Goal: Check status: Check status

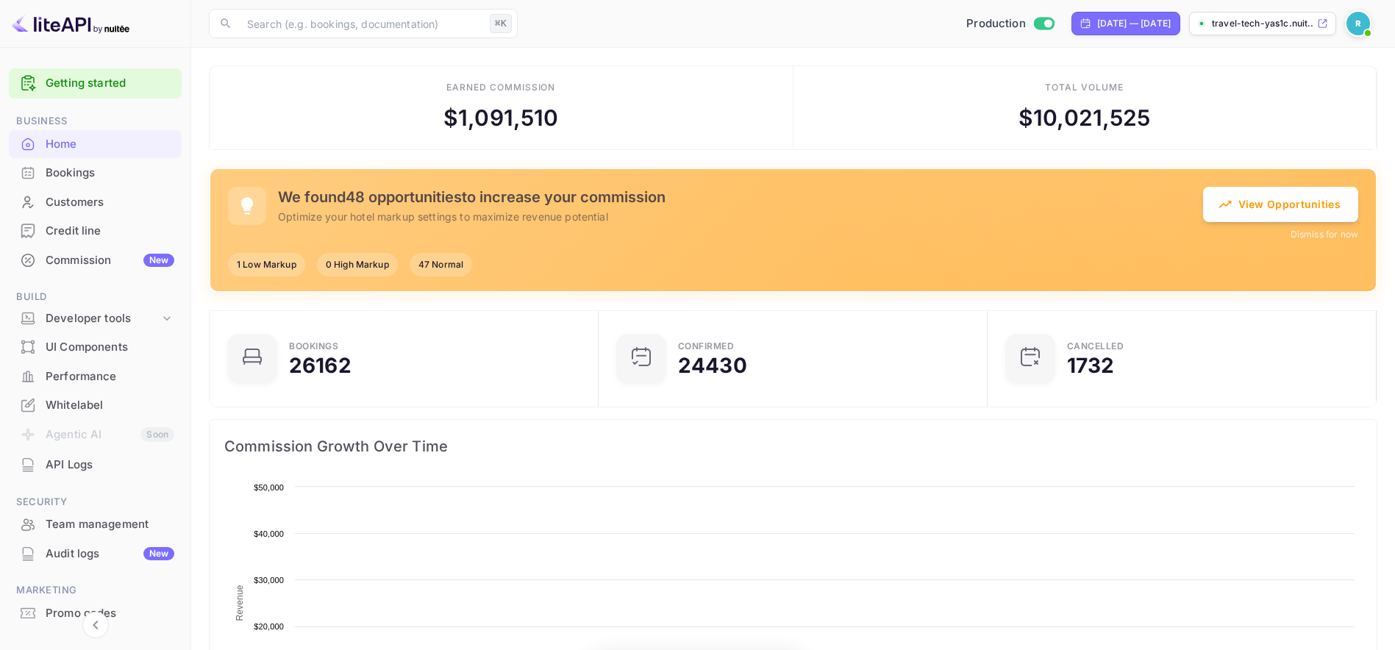
scroll to position [228, 369]
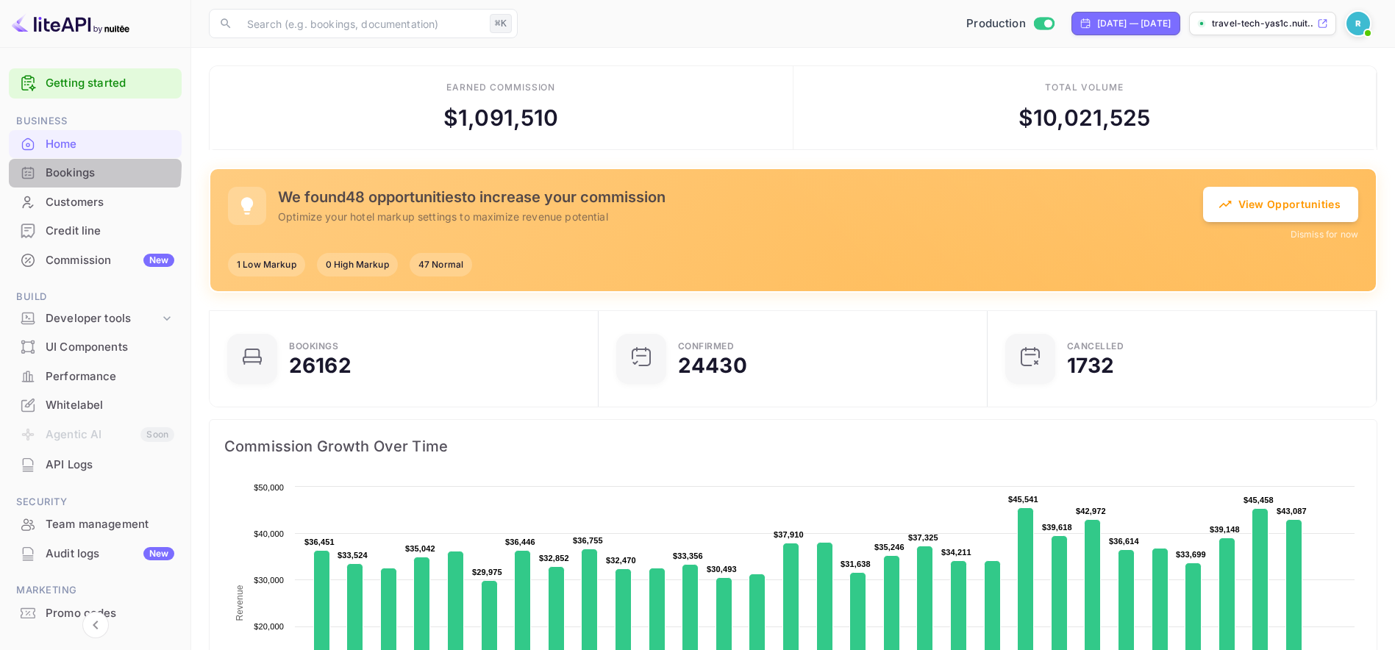
click at [55, 166] on div "Bookings" at bounding box center [110, 173] width 129 height 17
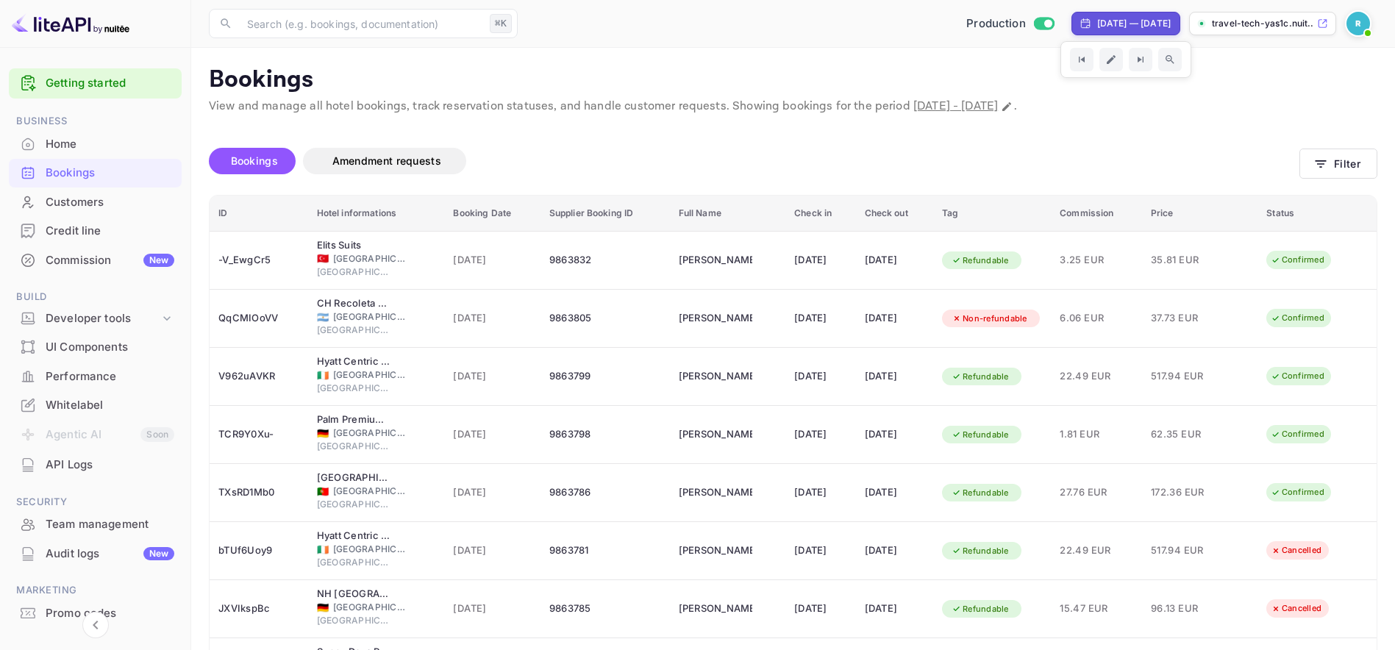
click at [1097, 24] on div "[DATE] — [DATE]" at bounding box center [1134, 23] width 74 height 13
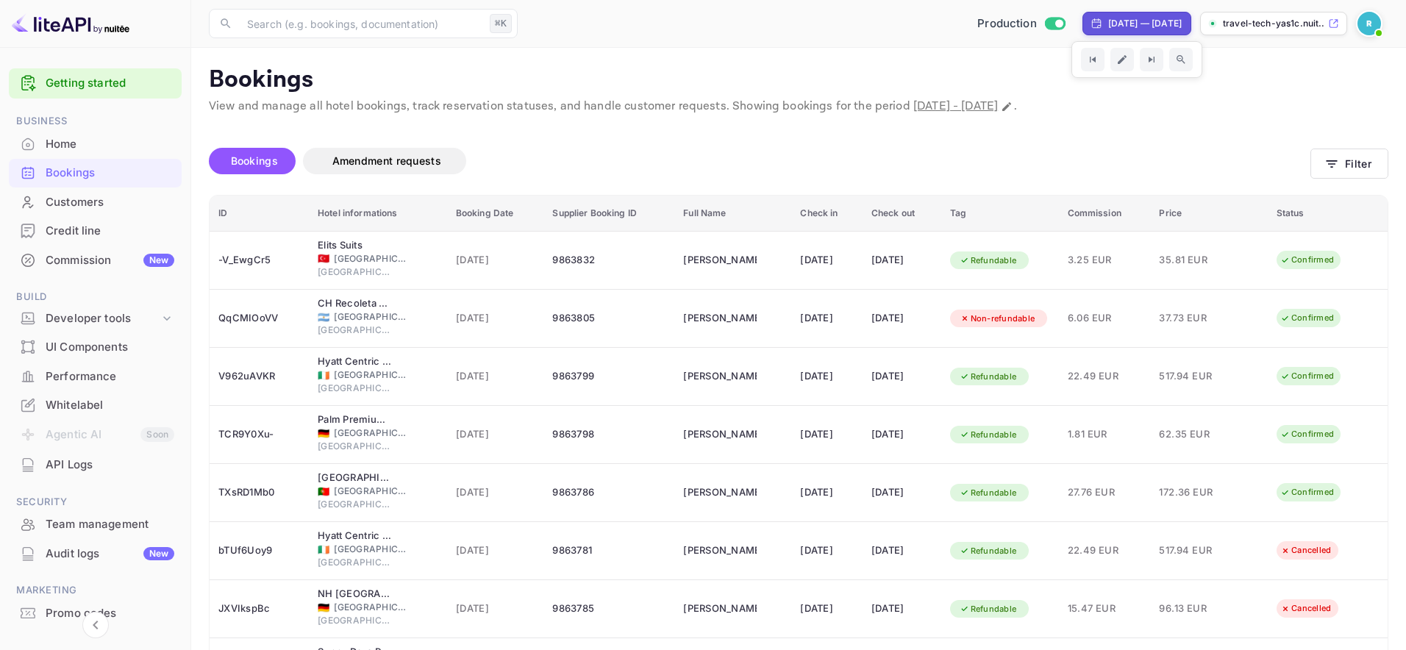
select select "8"
select select "2025"
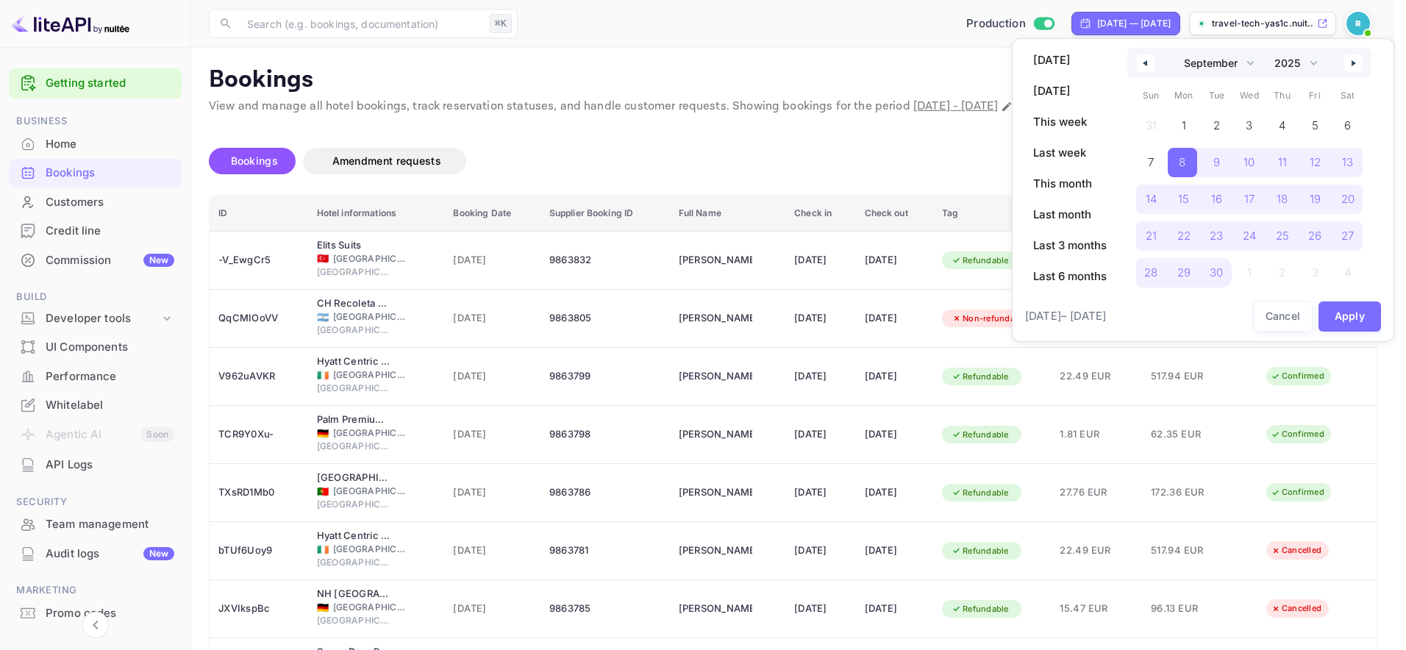
click at [1350, 62] on button "button" at bounding box center [1353, 63] width 18 height 18
select select "9"
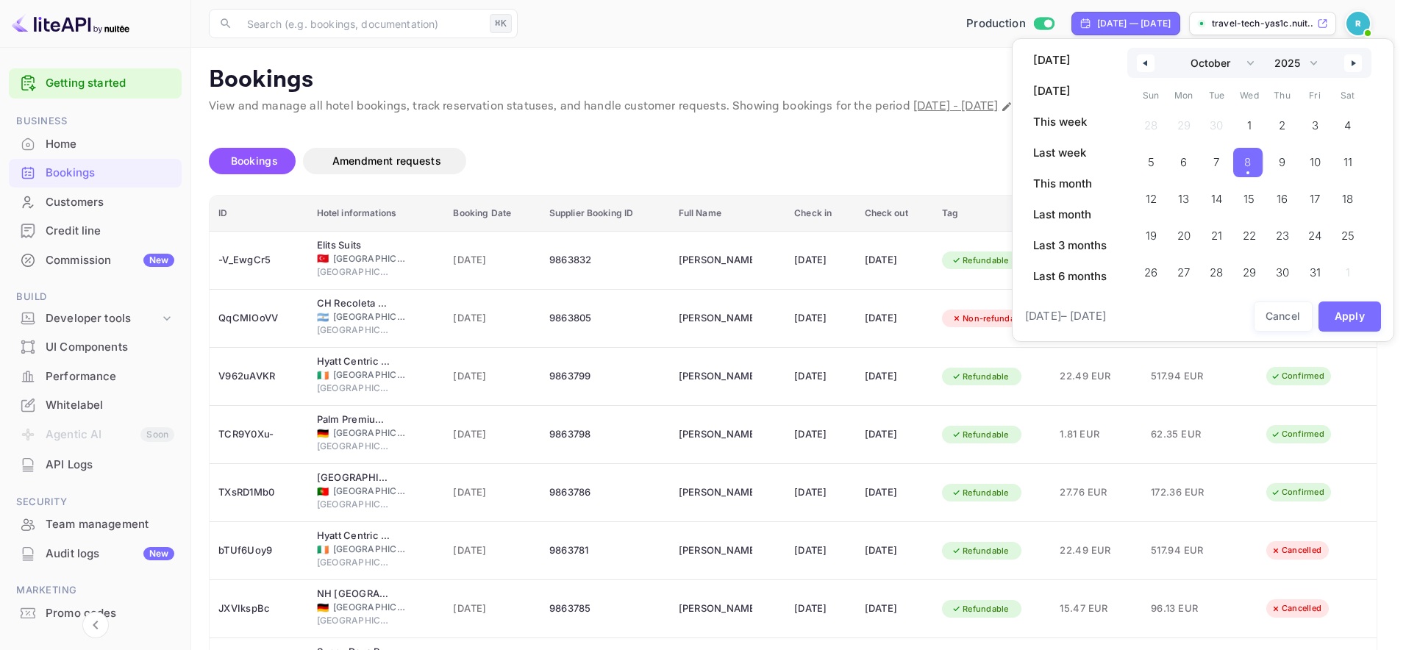
click at [1251, 162] on span "8" at bounding box center [1247, 162] width 29 height 29
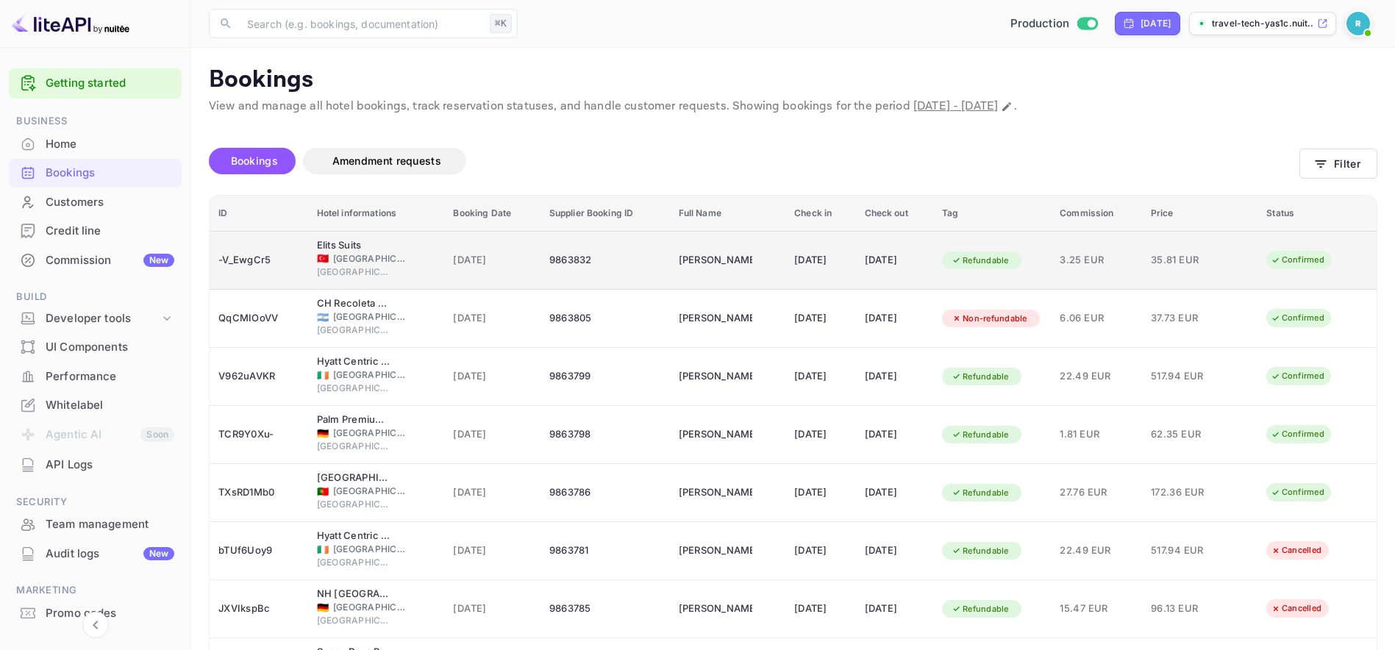
click at [1142, 251] on td "3.25 EUR" at bounding box center [1096, 260] width 91 height 59
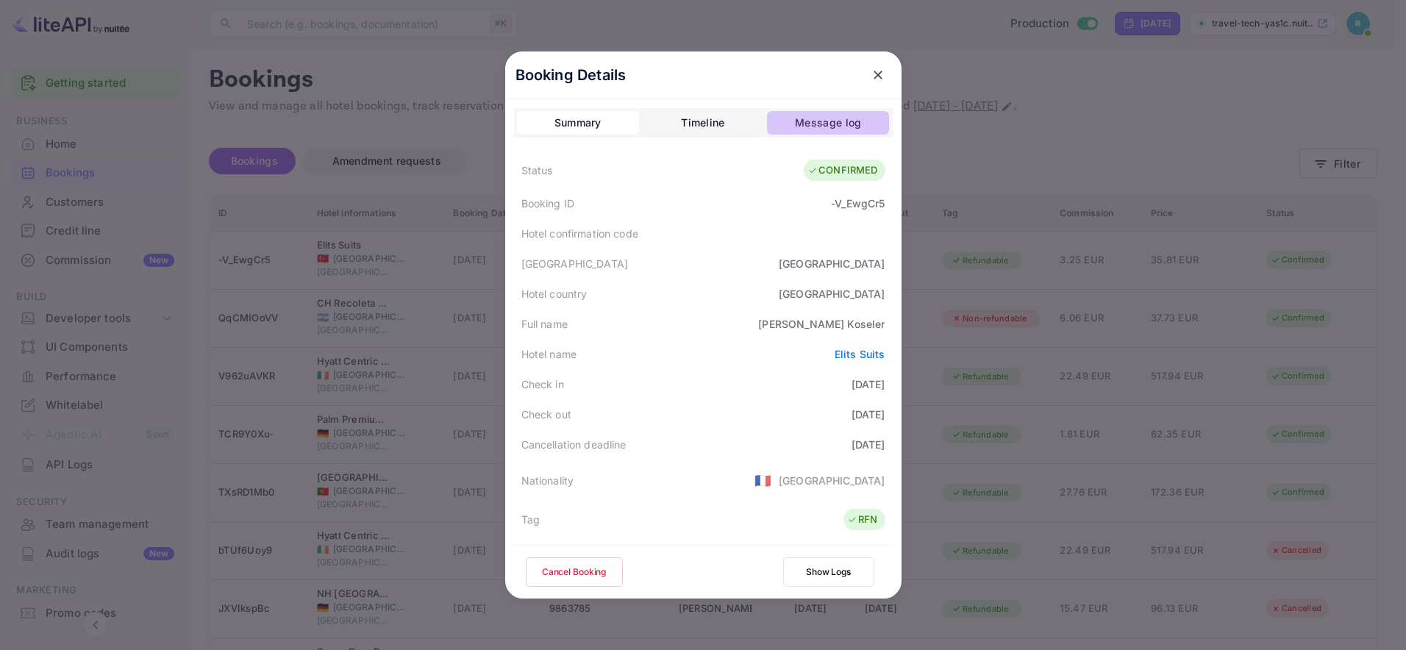
click at [804, 118] on div "Message log" at bounding box center [828, 123] width 66 height 18
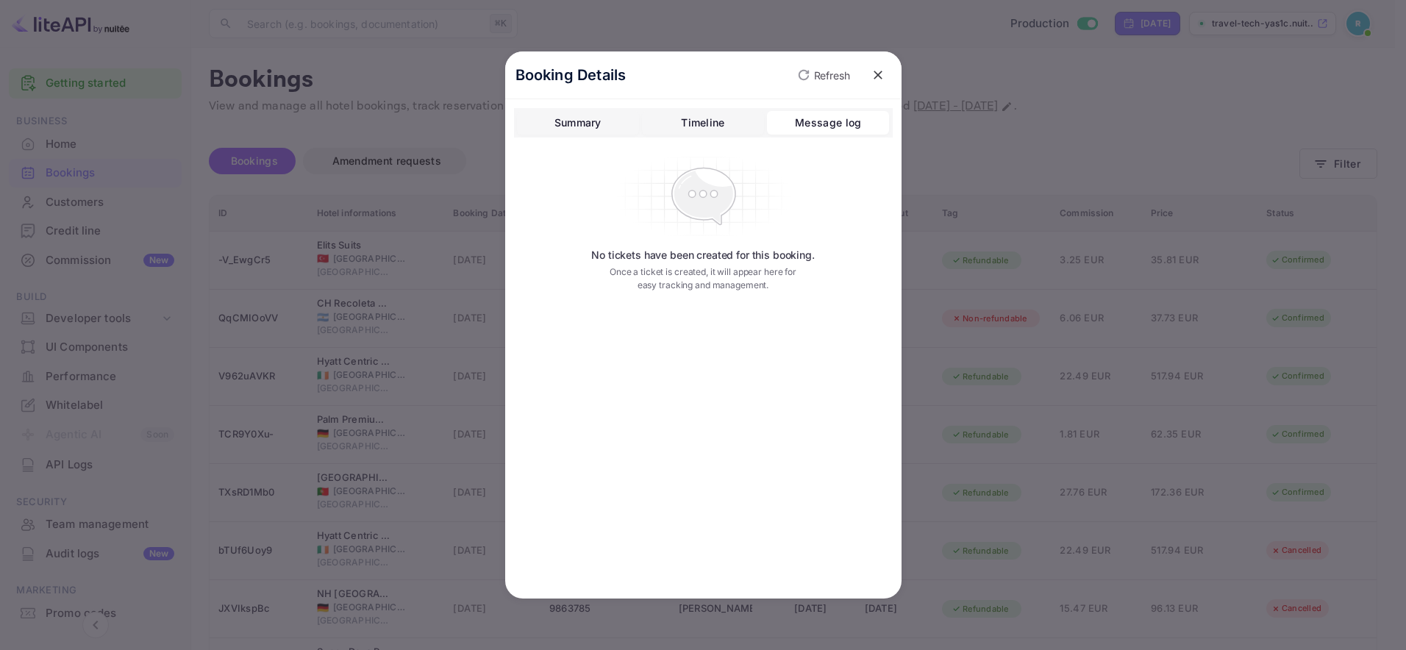
click at [710, 122] on div "Timeline" at bounding box center [702, 123] width 43 height 18
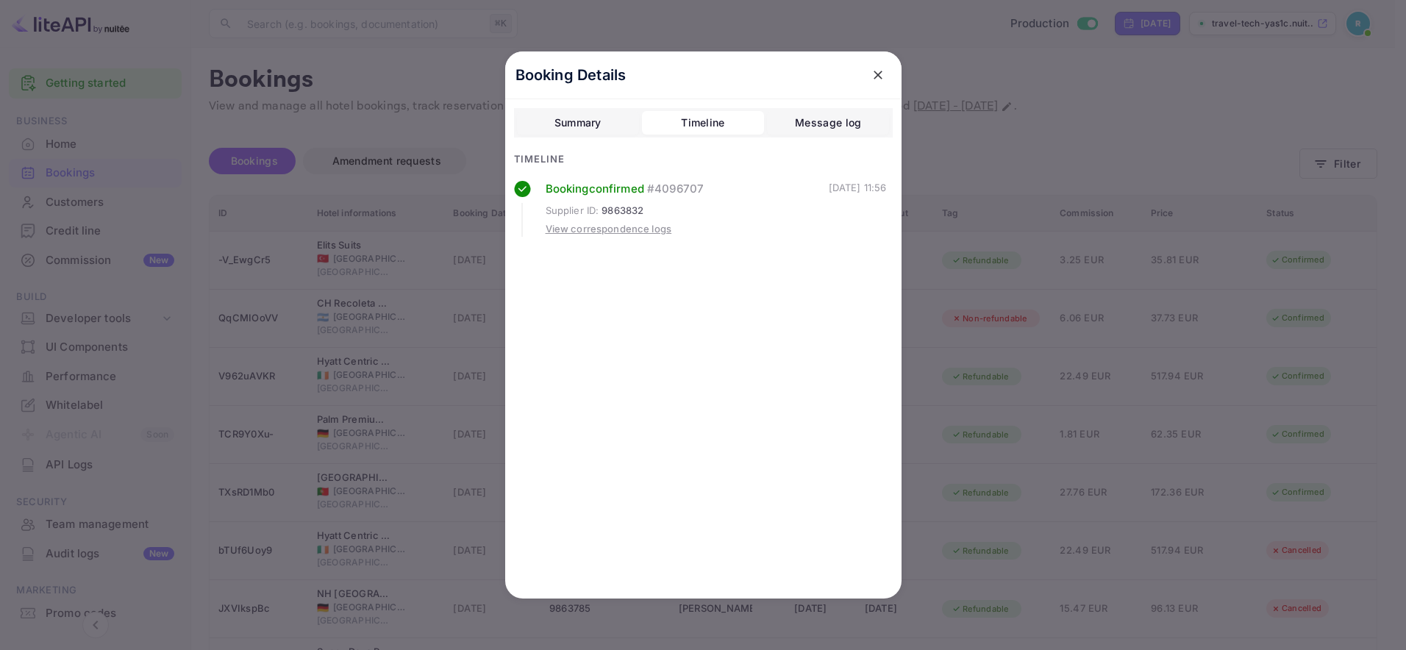
click at [565, 127] on div "Summary" at bounding box center [577, 123] width 47 height 18
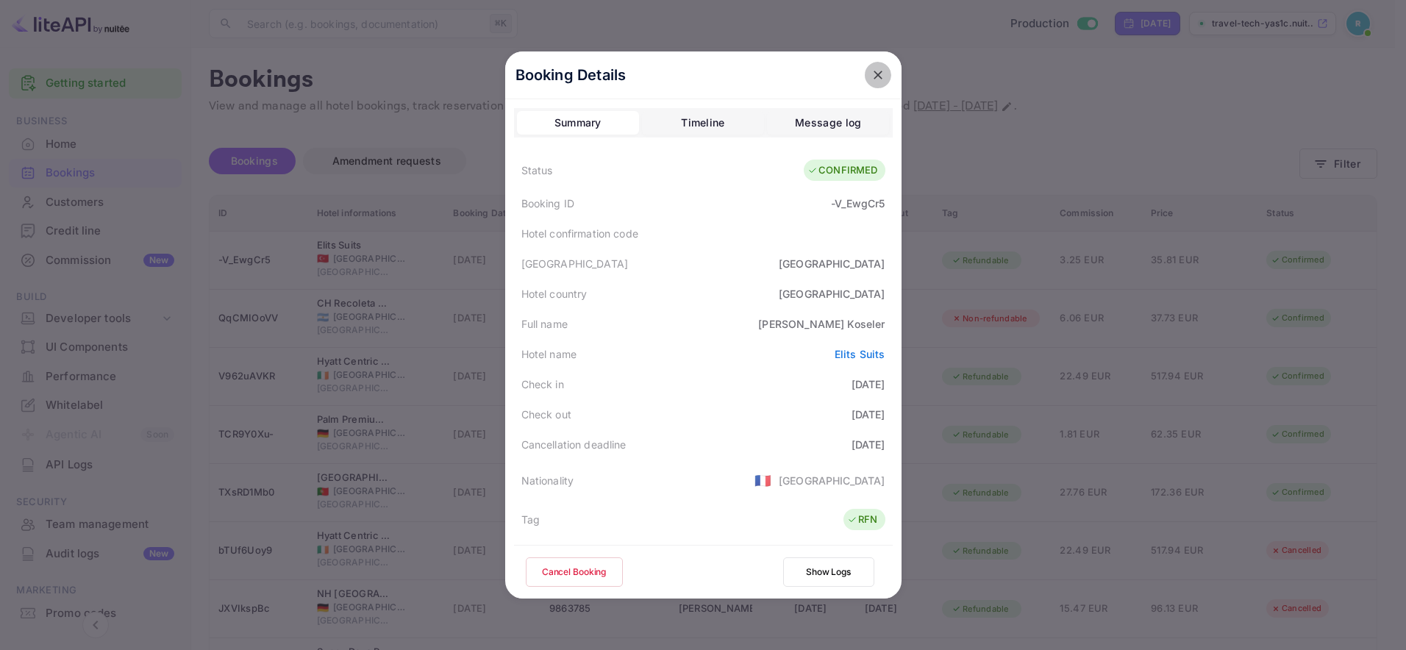
click at [879, 77] on button "close" at bounding box center [878, 75] width 26 height 26
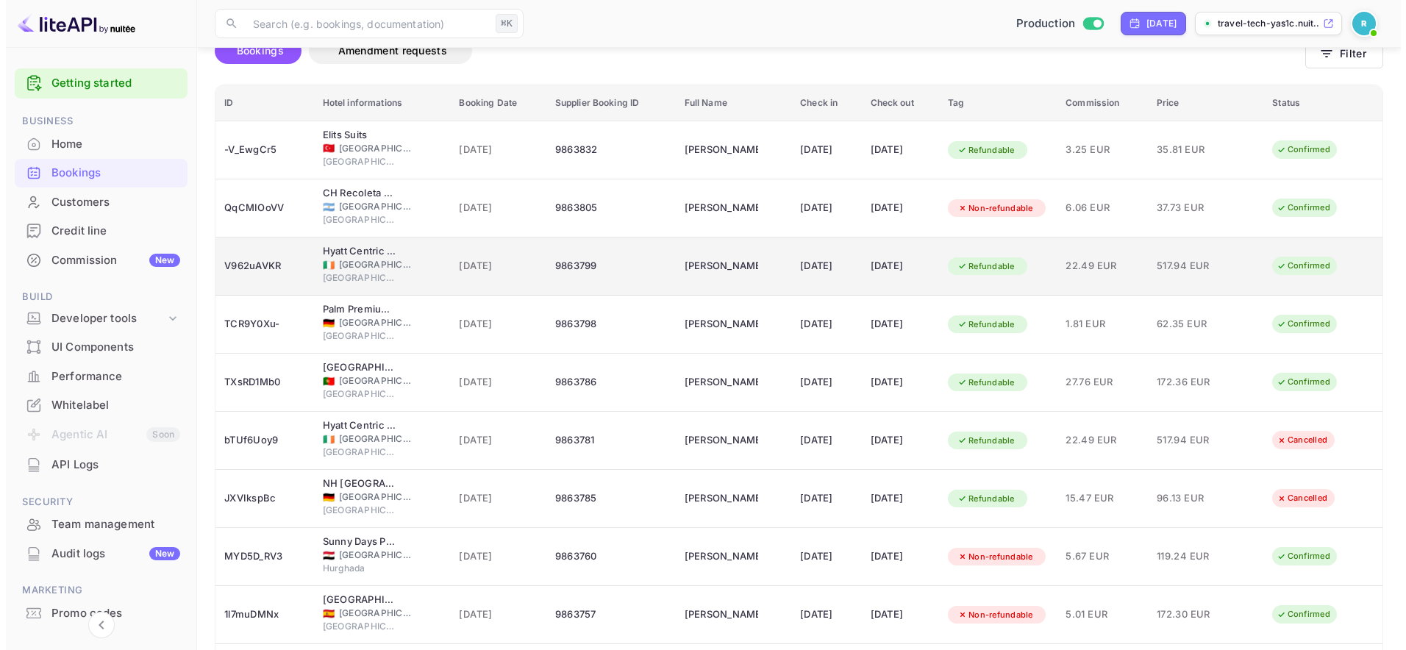
scroll to position [224, 0]
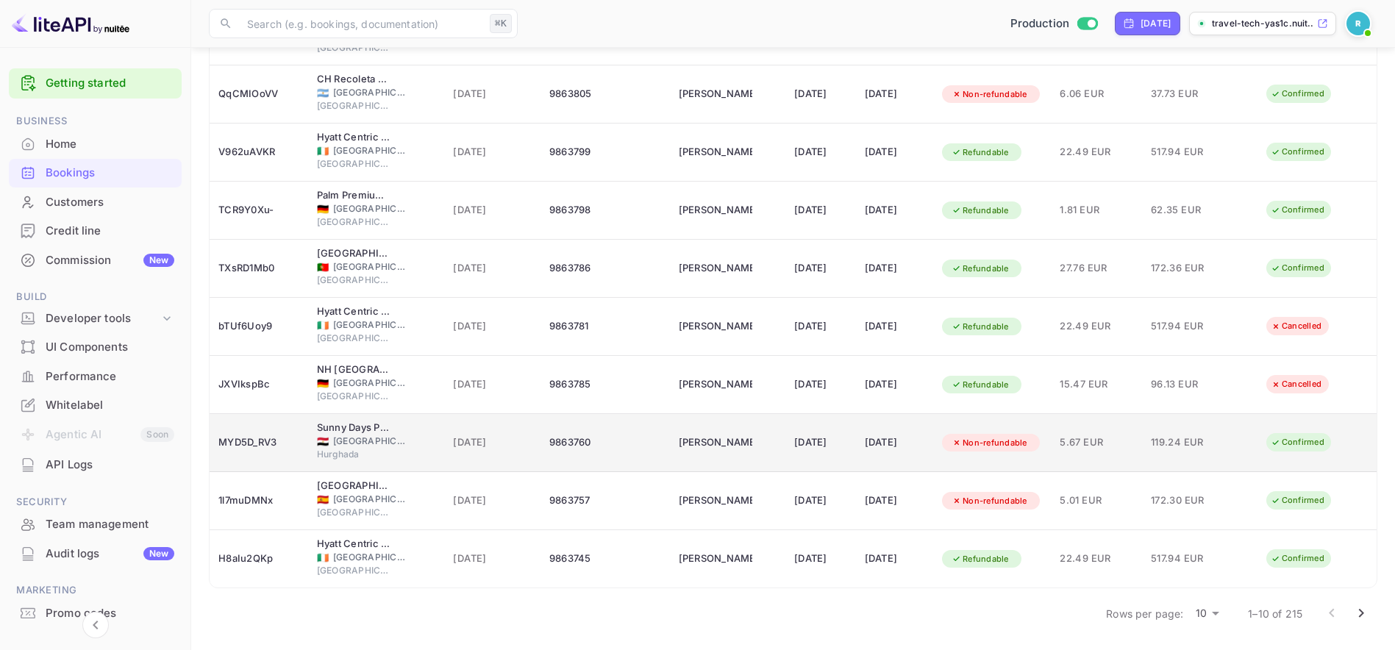
click at [1051, 462] on td "Non-refundable" at bounding box center [992, 443] width 118 height 58
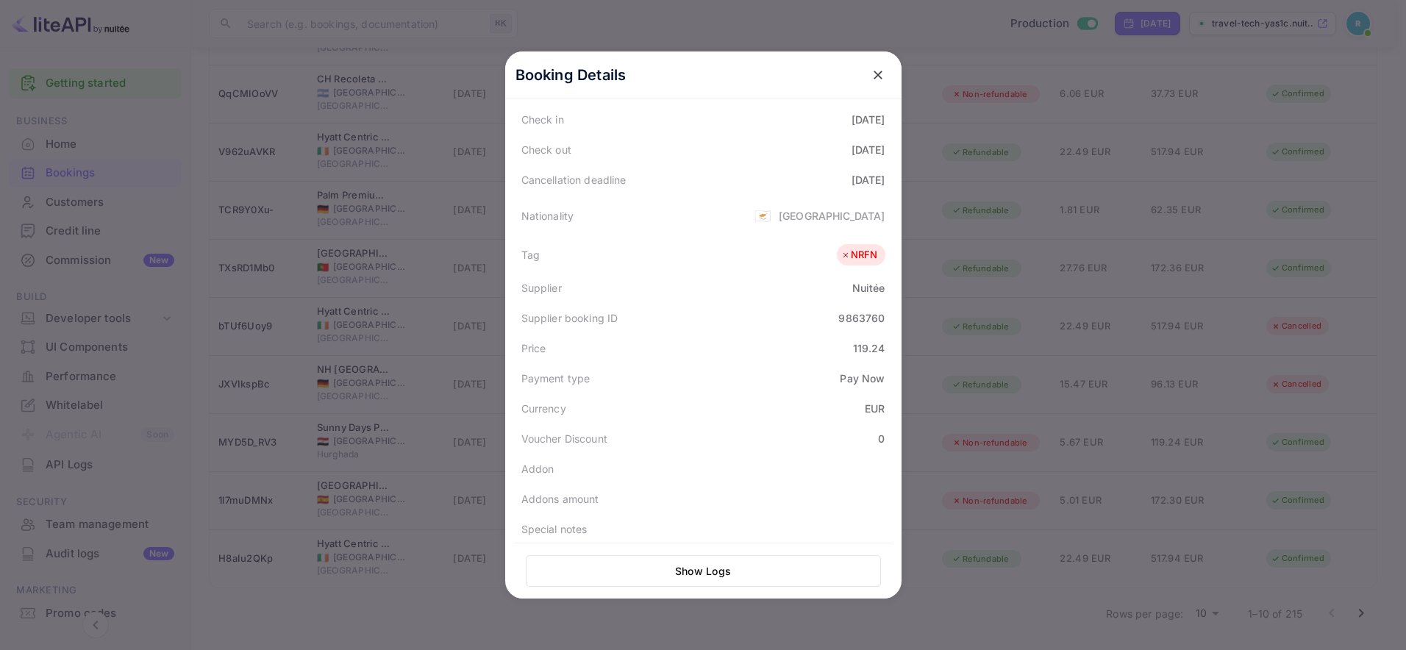
scroll to position [0, 0]
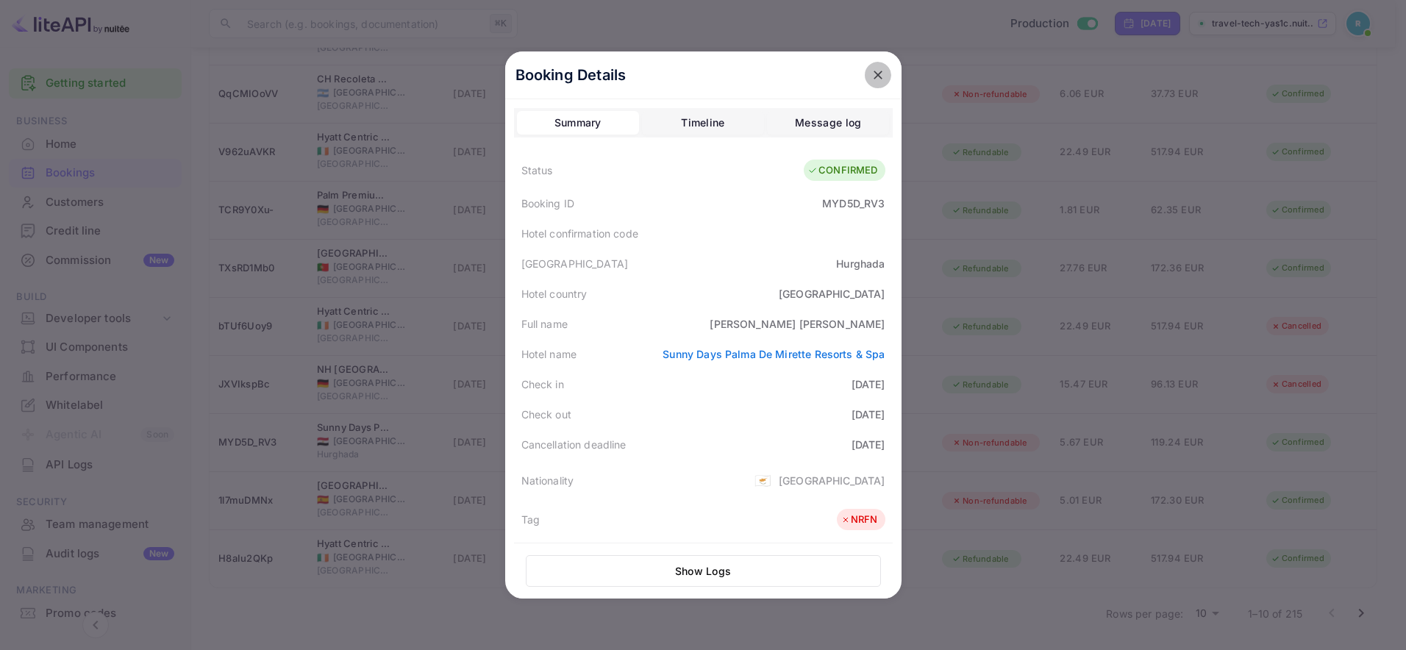
click at [872, 69] on icon "close" at bounding box center [878, 75] width 15 height 15
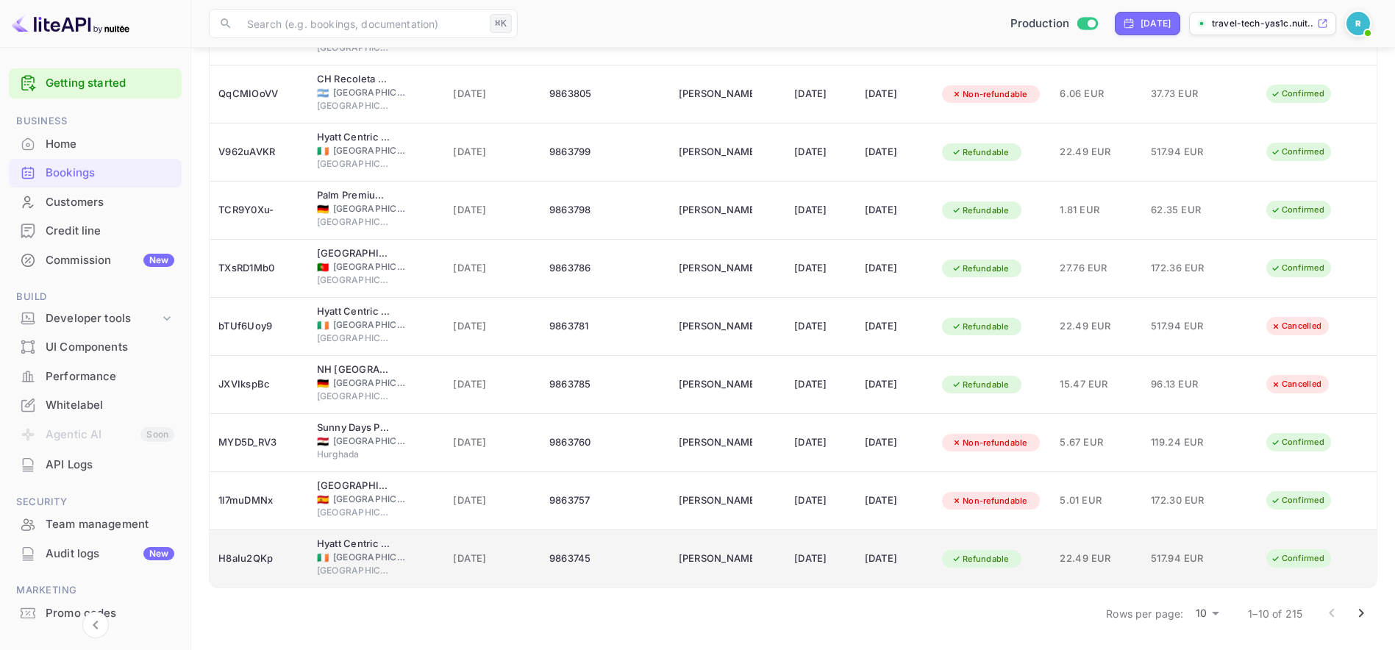
click at [1042, 550] on div "Refundable" at bounding box center [992, 559] width 100 height 24
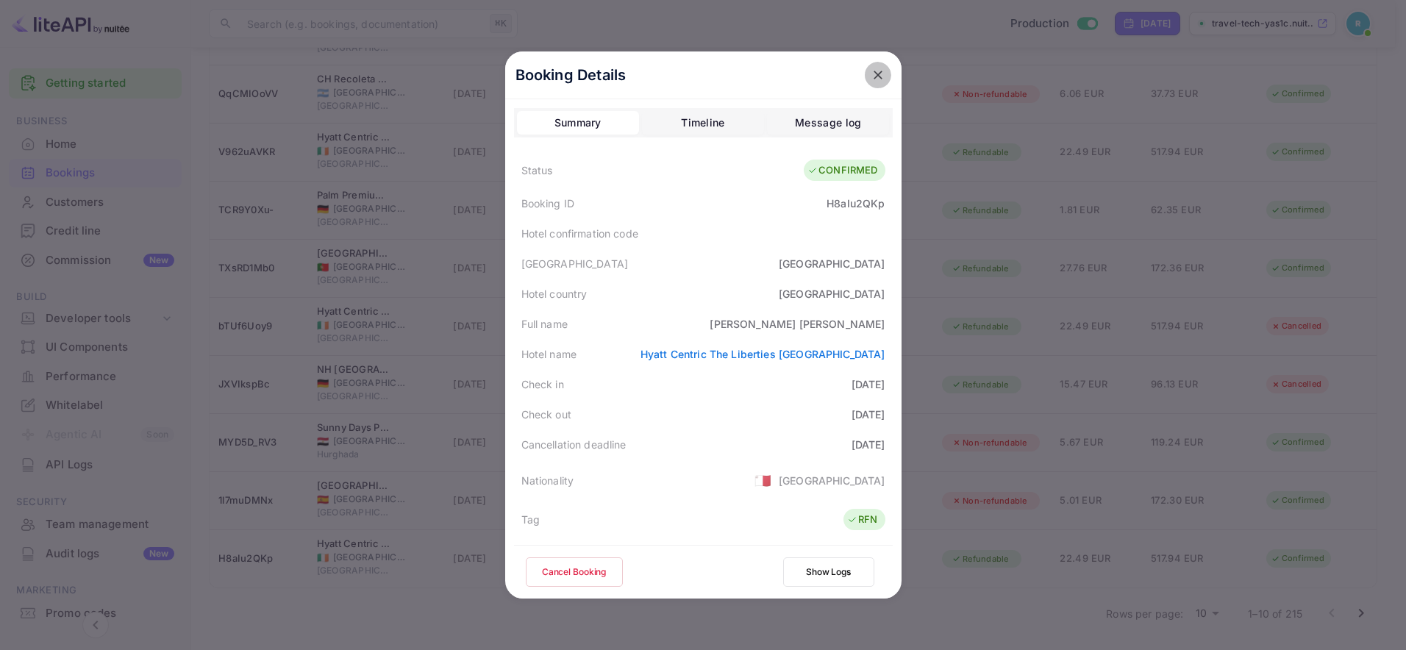
click at [878, 72] on icon "close" at bounding box center [878, 75] width 15 height 15
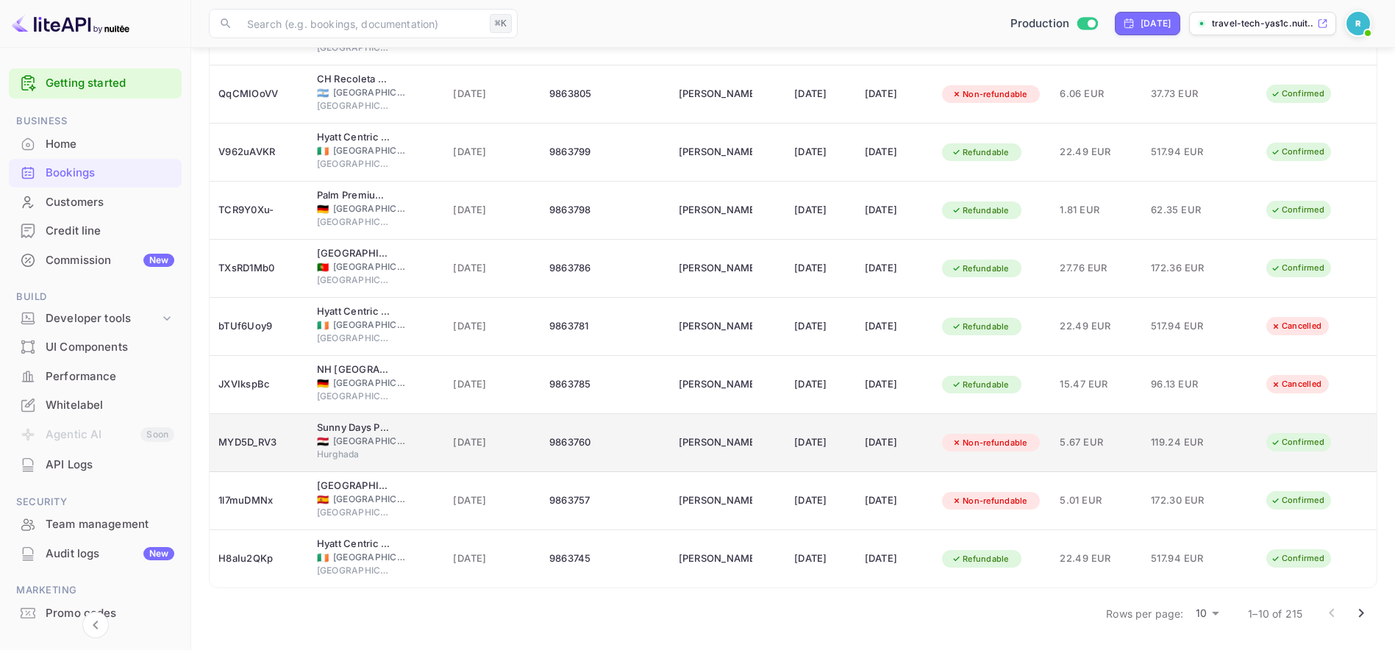
click at [1220, 435] on span "119.24 EUR" at bounding box center [1188, 443] width 74 height 16
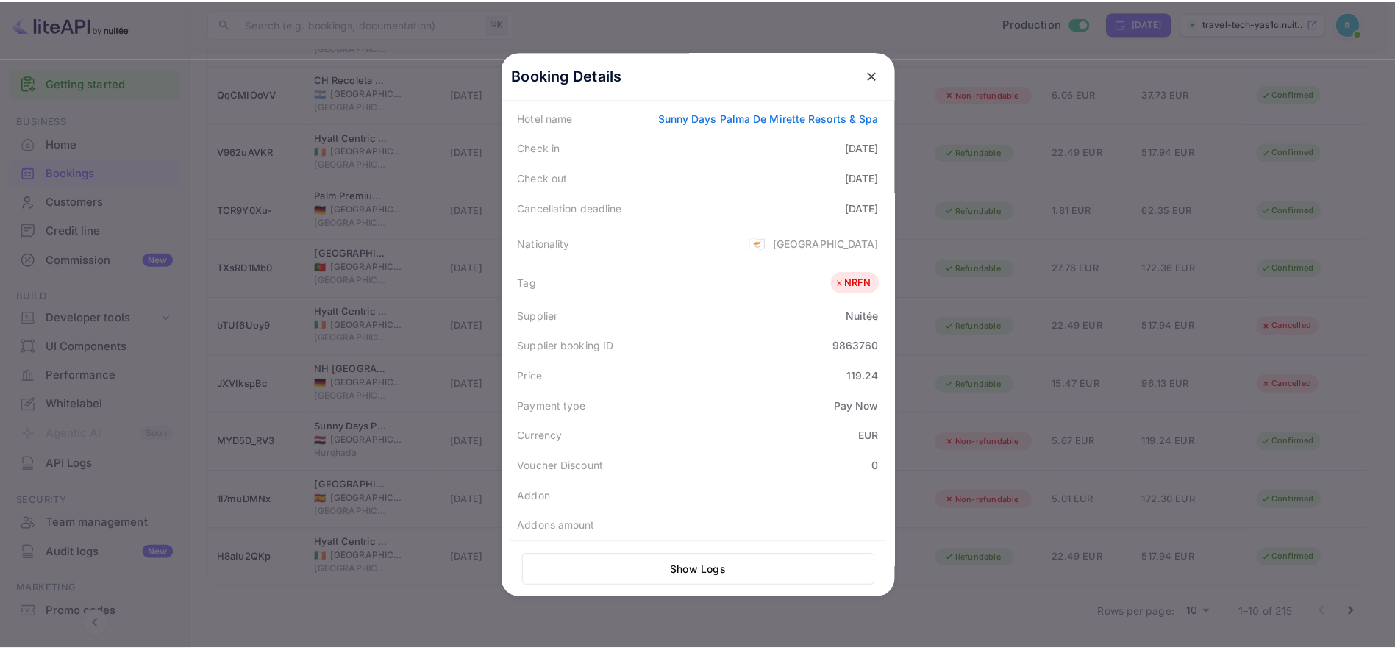
scroll to position [359, 0]
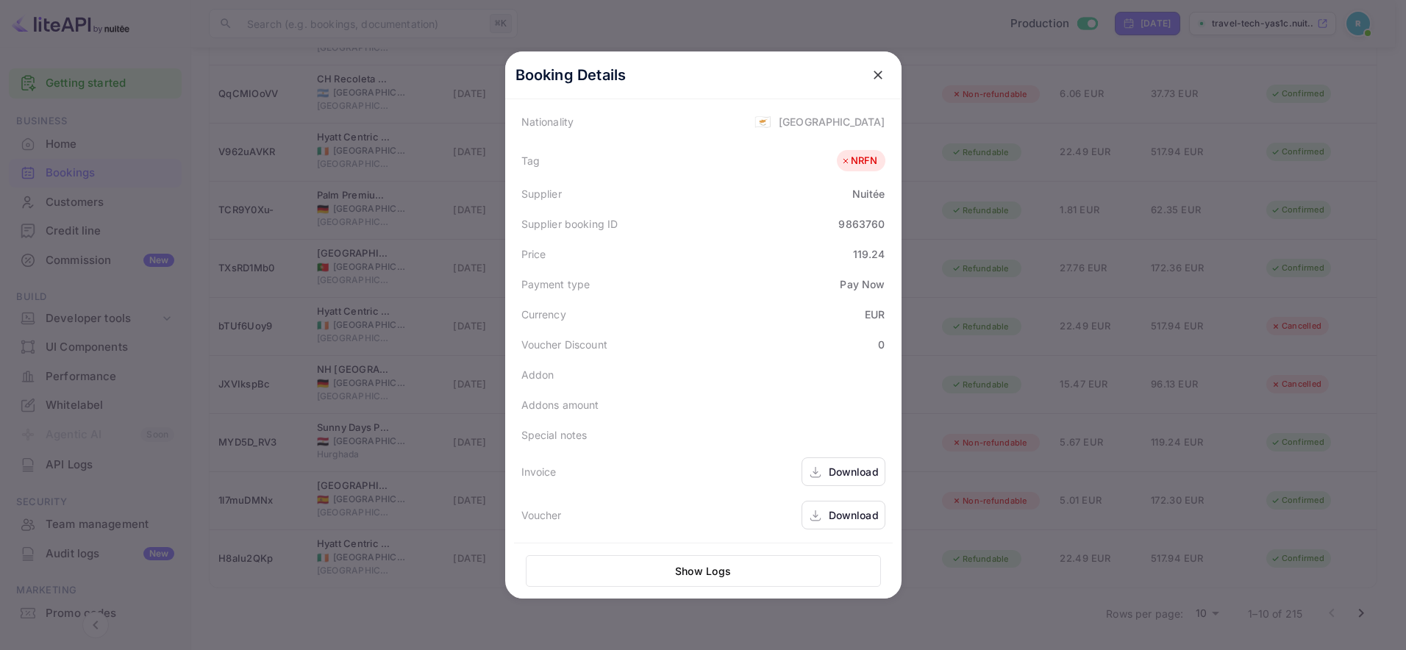
click at [835, 472] on div "Download" at bounding box center [854, 471] width 50 height 15
click at [874, 65] on button "close" at bounding box center [878, 75] width 26 height 26
